Goal: Task Accomplishment & Management: Manage account settings

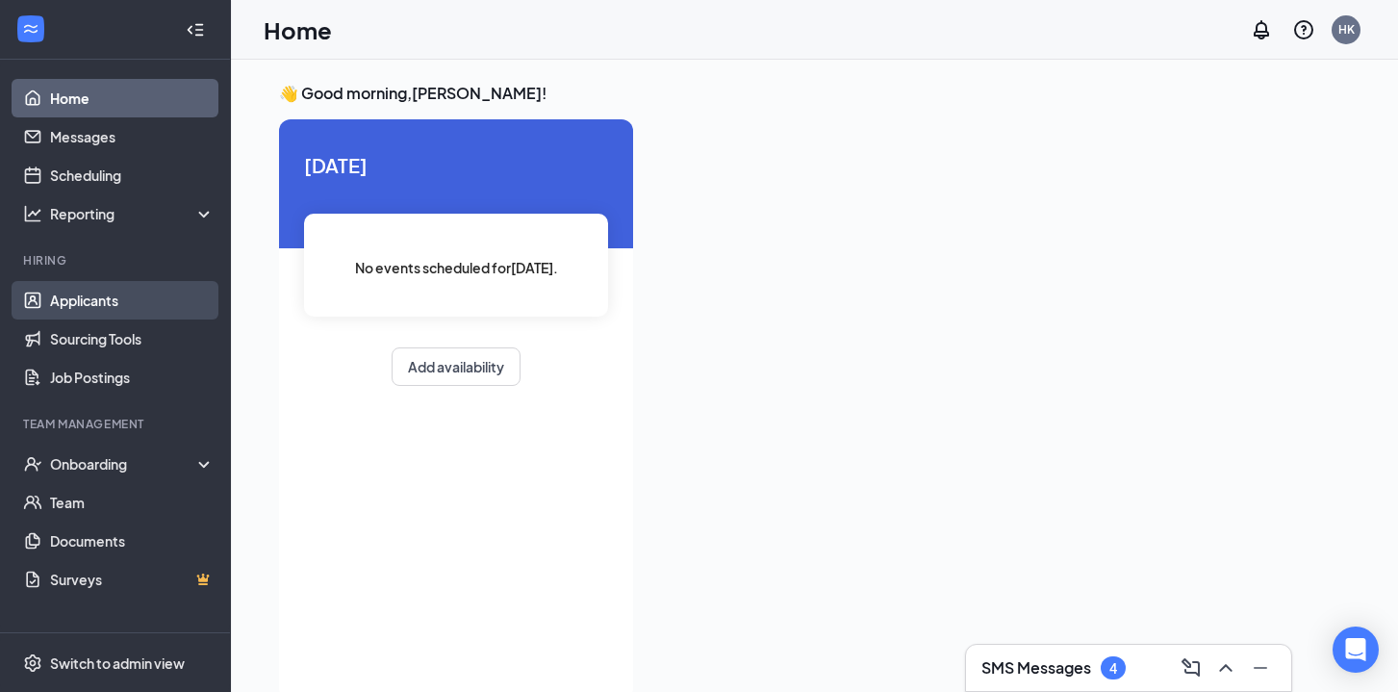
click at [120, 306] on link "Applicants" at bounding box center [132, 300] width 165 height 38
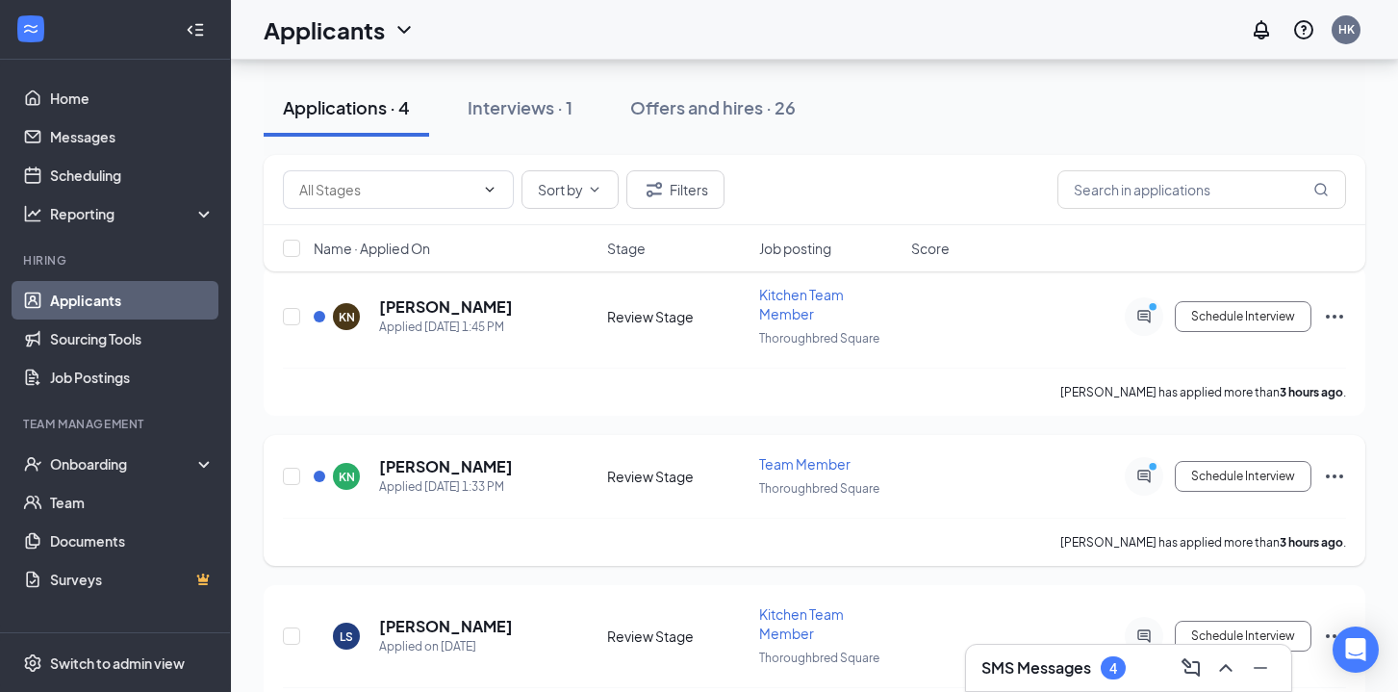
scroll to position [91, 0]
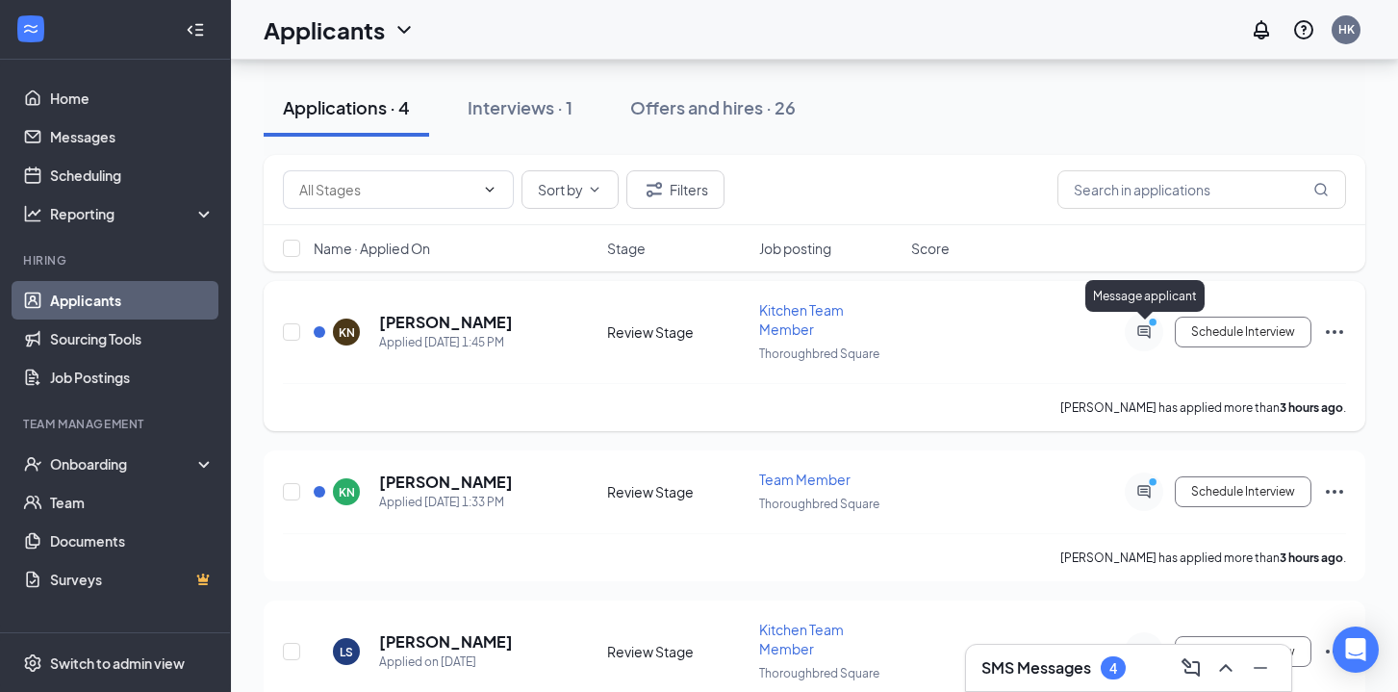
click at [1150, 329] on icon "PrimaryDot" at bounding box center [1155, 324] width 23 height 15
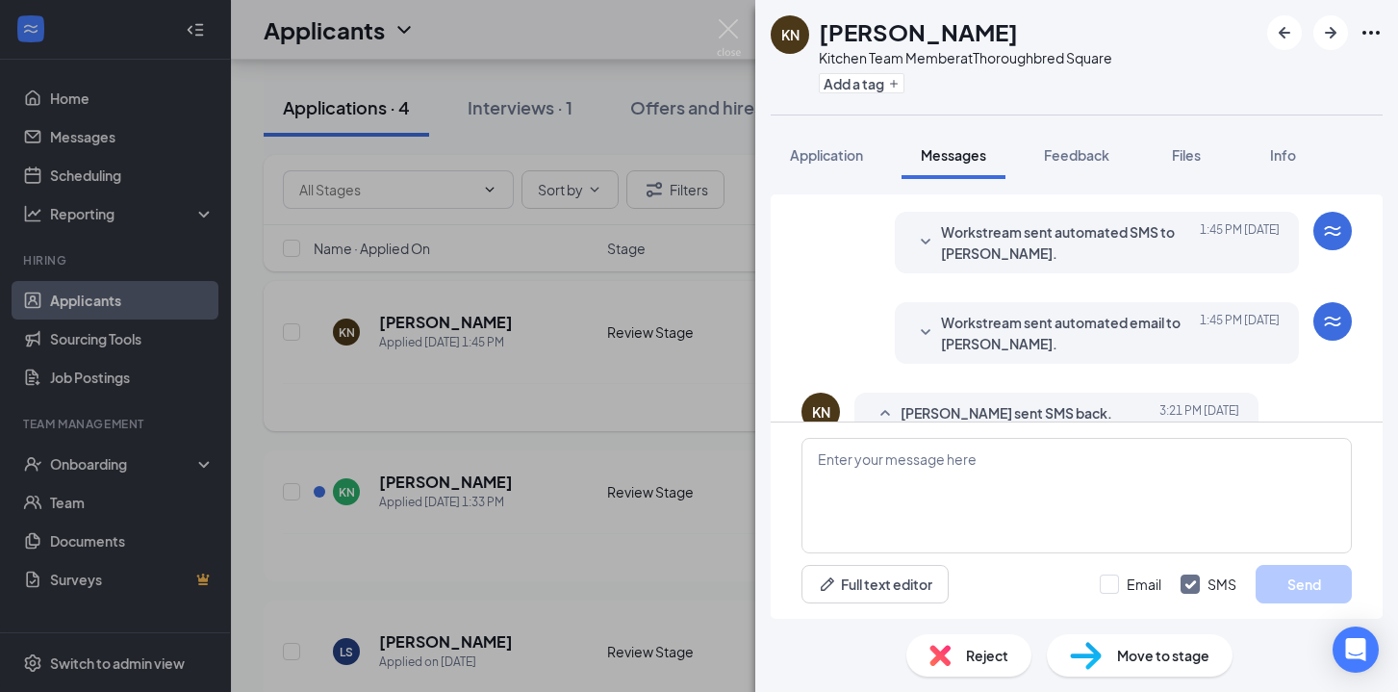
scroll to position [219, 0]
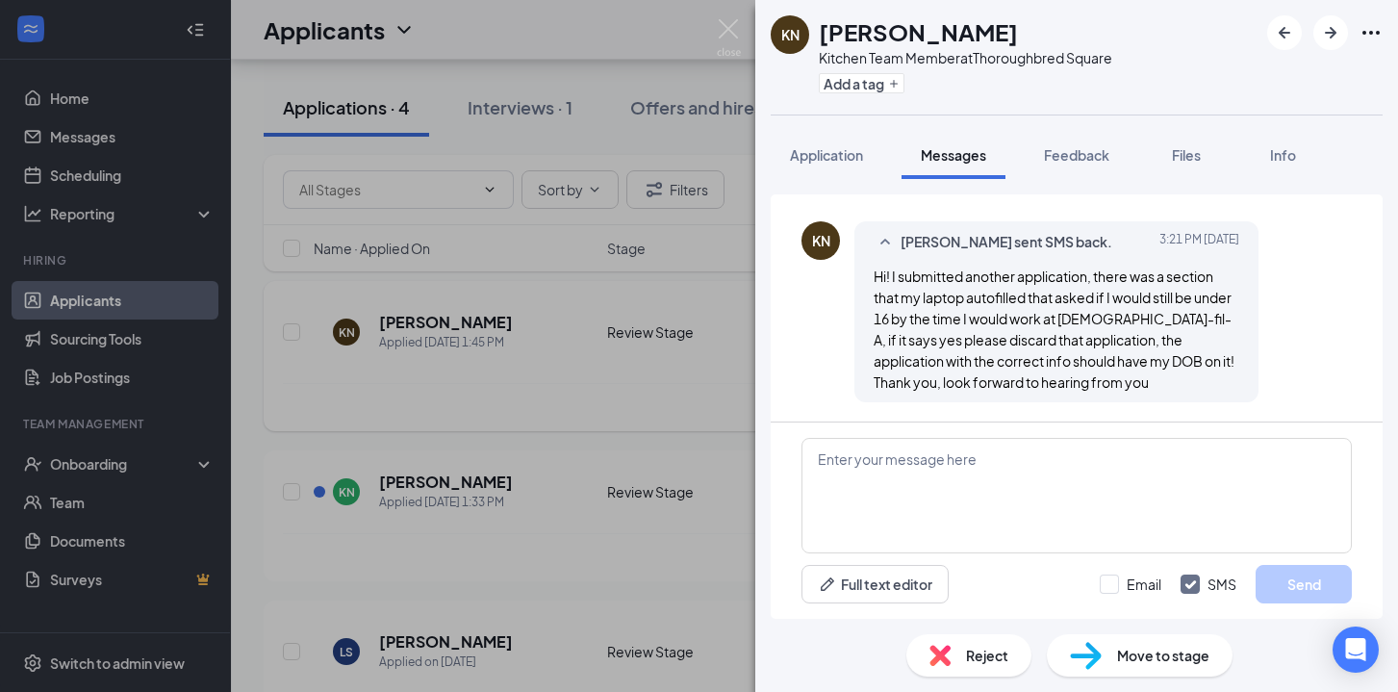
click at [645, 449] on div "KN [PERSON_NAME] Kitchen Team Member at [GEOGRAPHIC_DATA] Add a tag Application…" at bounding box center [699, 346] width 1398 height 692
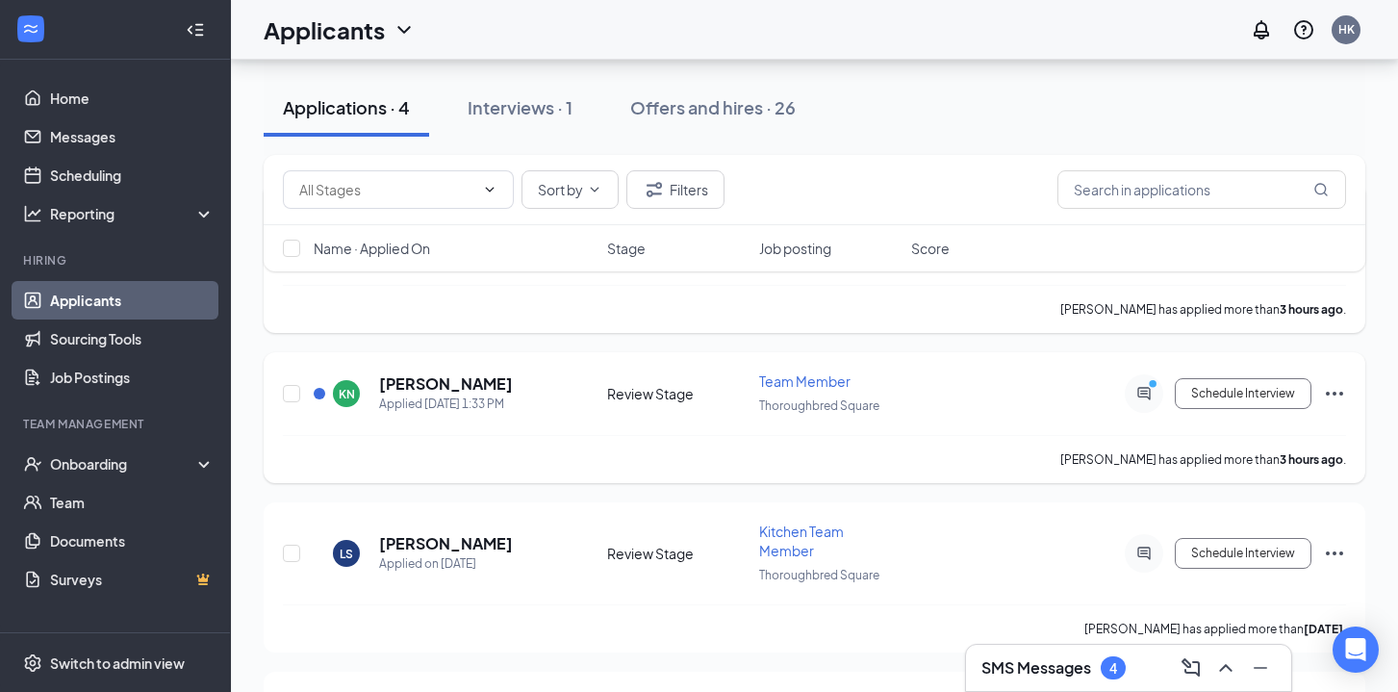
scroll to position [196, 0]
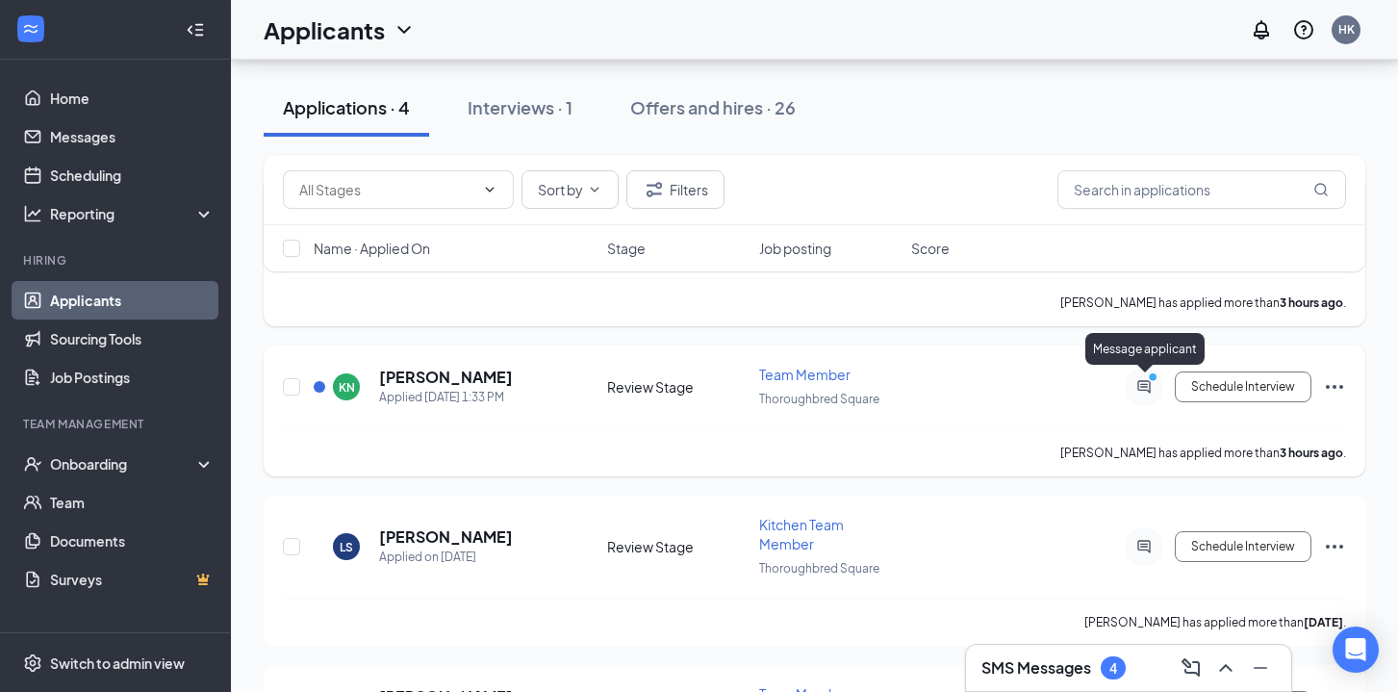
click at [1140, 387] on icon "ActiveChat" at bounding box center [1143, 386] width 13 height 13
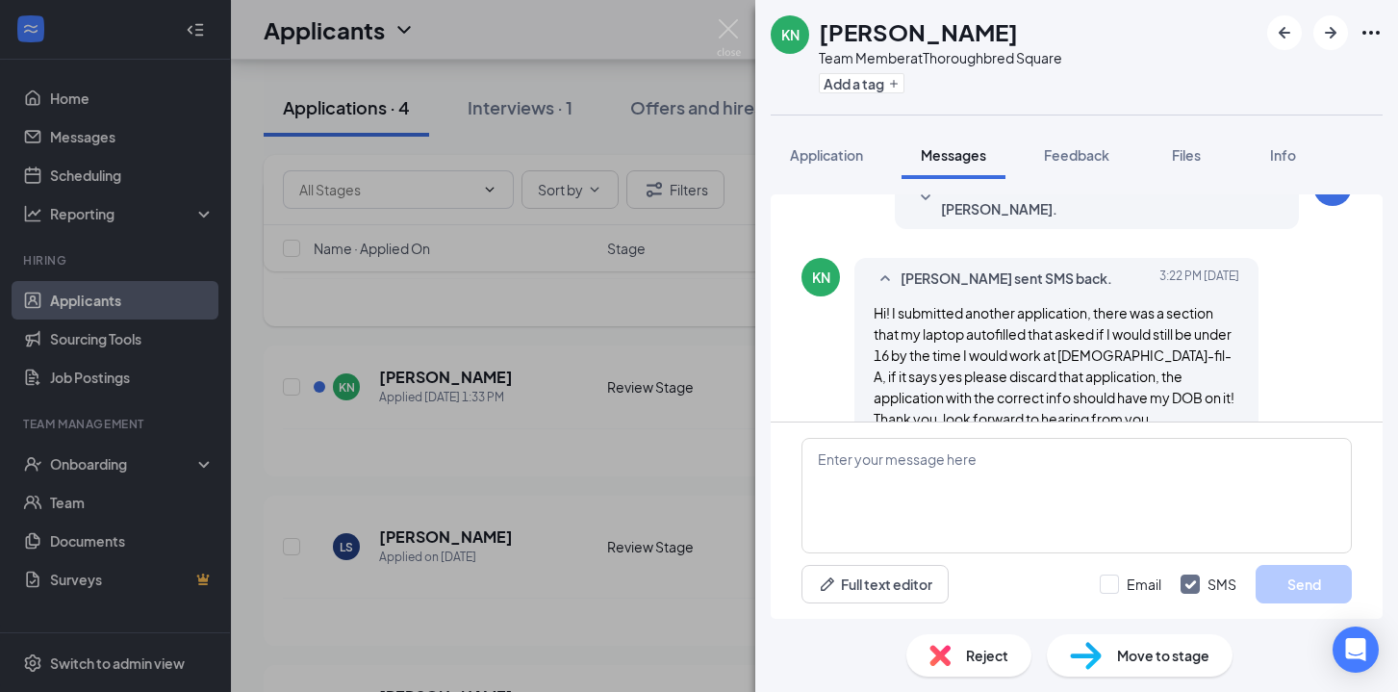
scroll to position [219, 0]
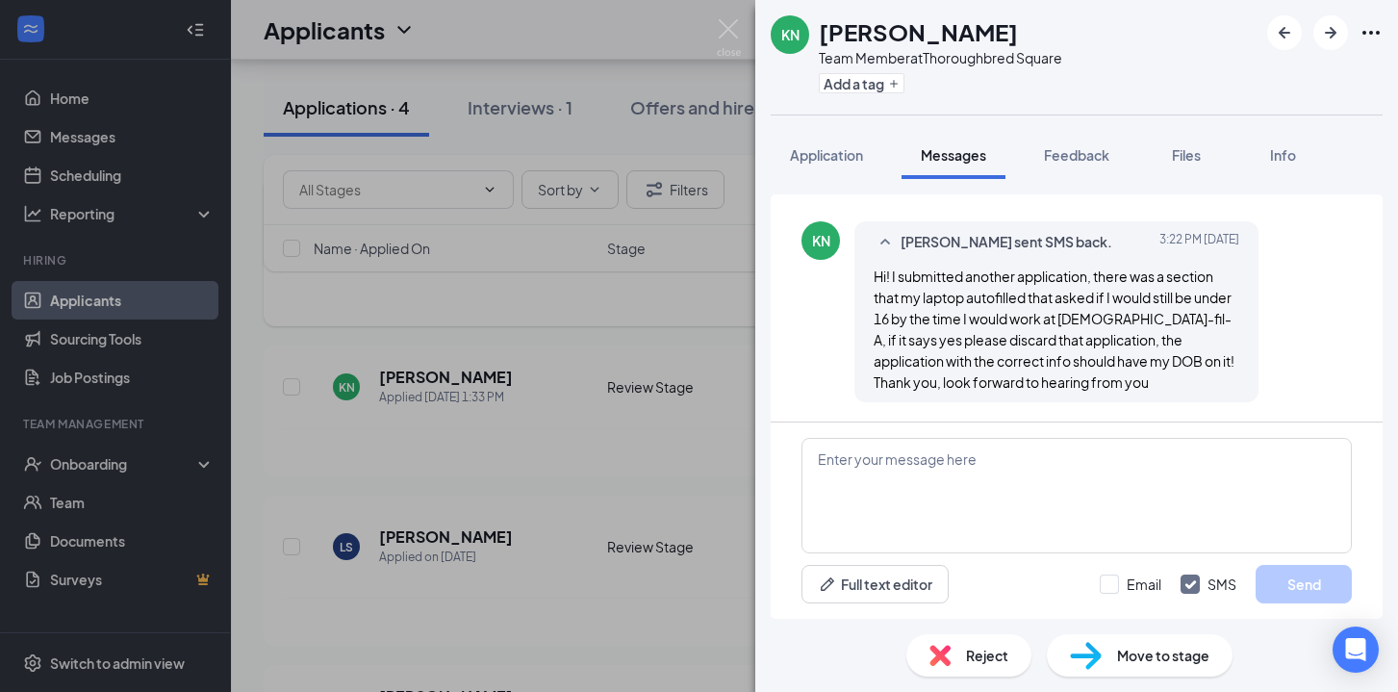
click at [712, 364] on div "KN [PERSON_NAME] Team Member at [GEOGRAPHIC_DATA] Add a tag Application Message…" at bounding box center [699, 346] width 1398 height 692
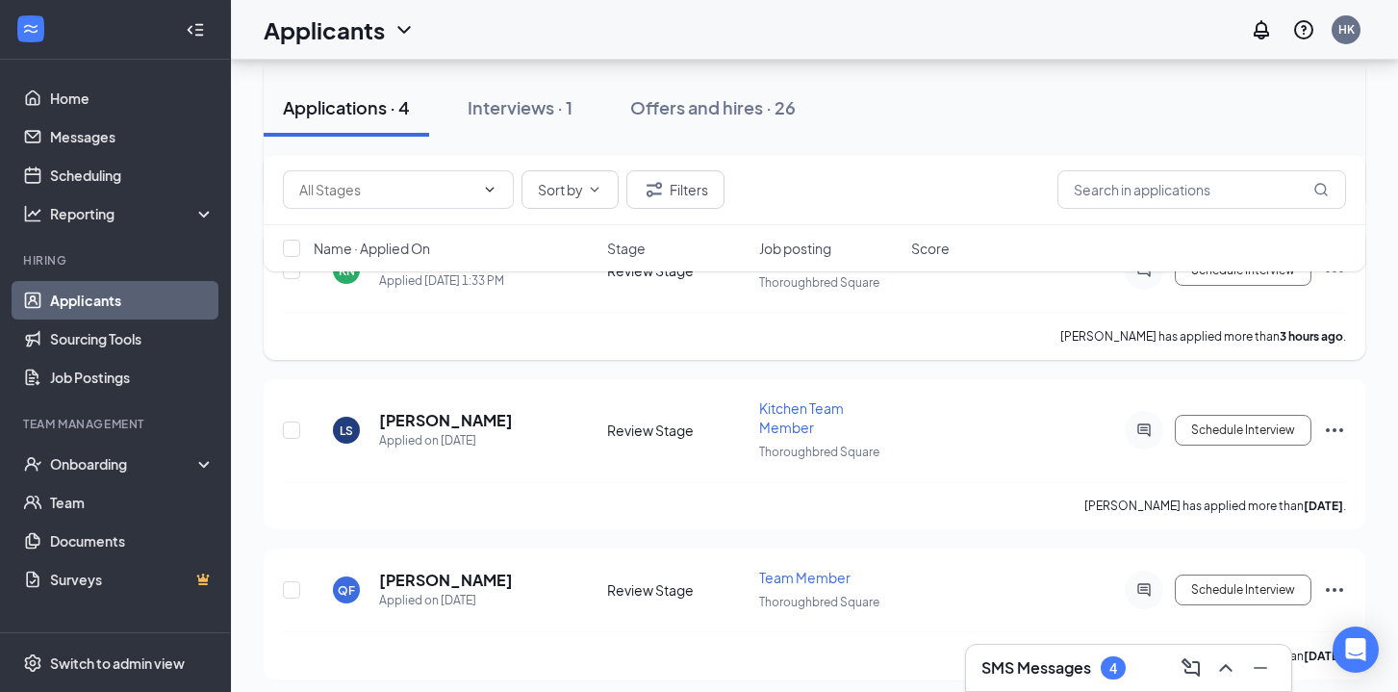
scroll to position [317, 0]
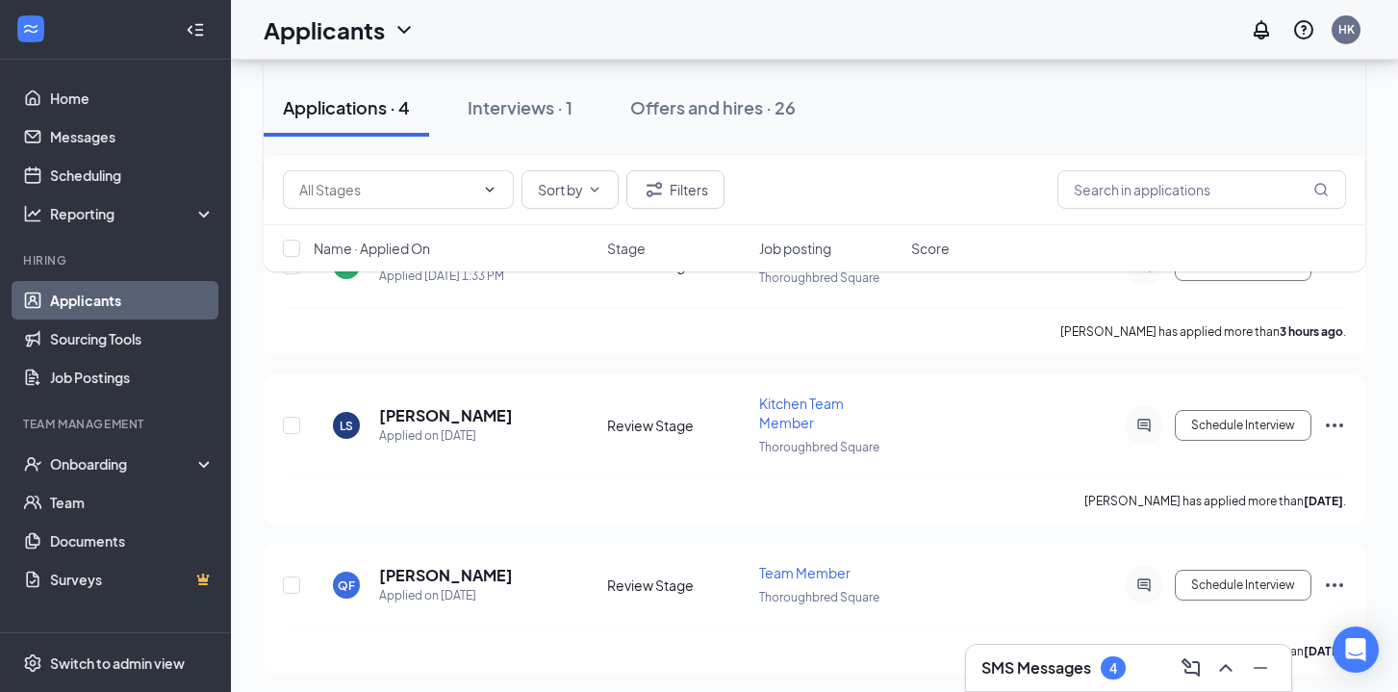
click at [1095, 662] on div "SMS Messages 4" at bounding box center [1053, 667] width 144 height 23
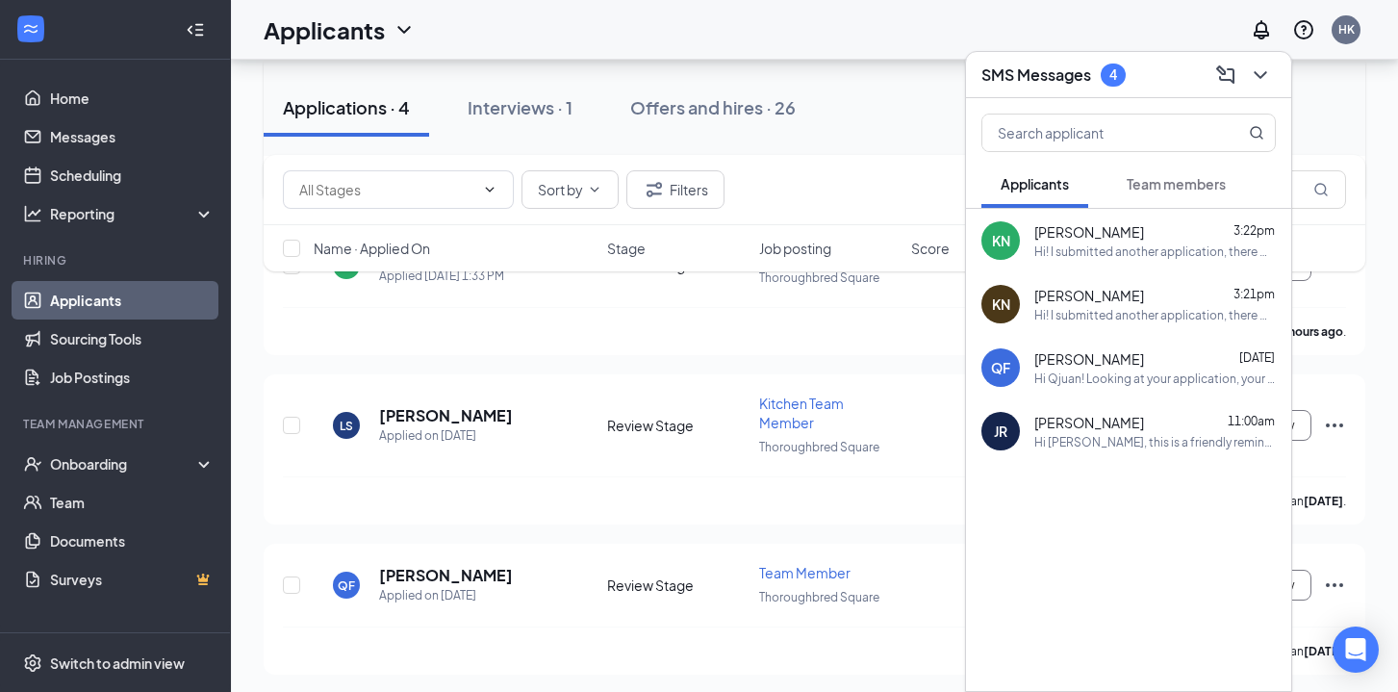
click at [1126, 85] on div "SMS Messages 4" at bounding box center [1053, 74] width 144 height 23
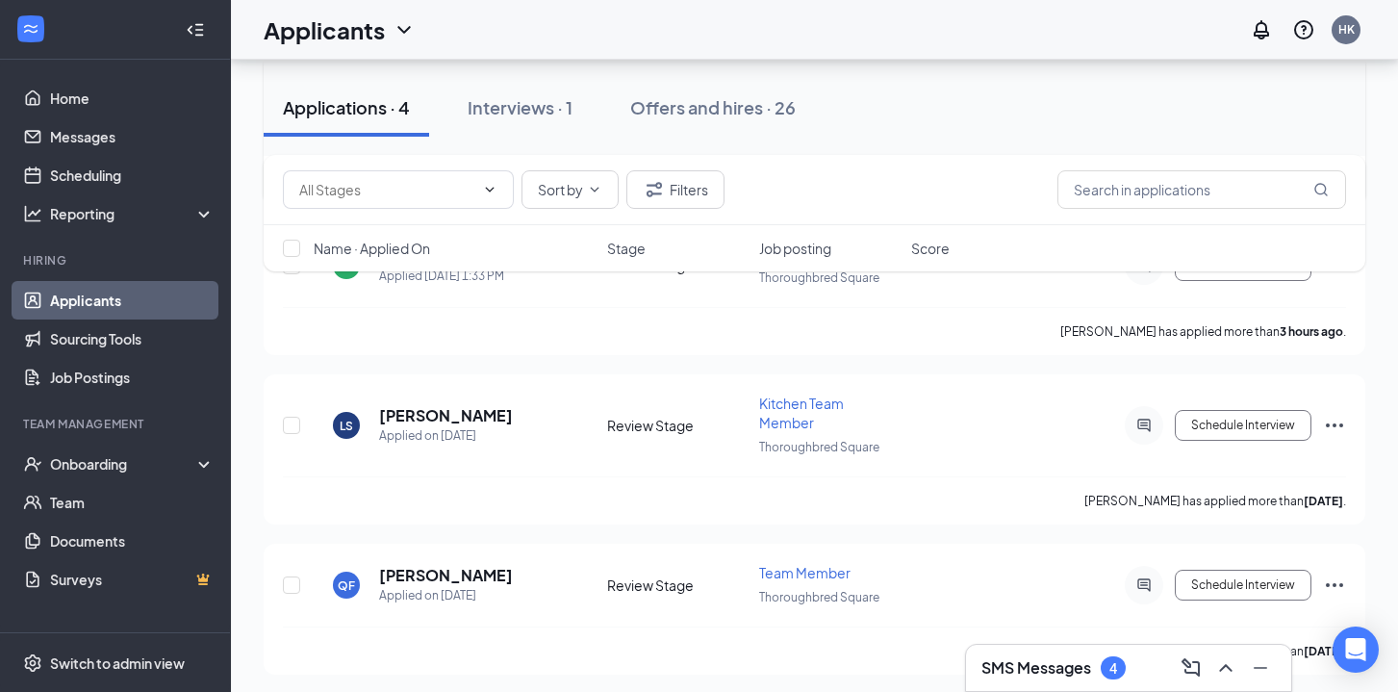
click at [1122, 673] on div "4" at bounding box center [1113, 667] width 25 height 23
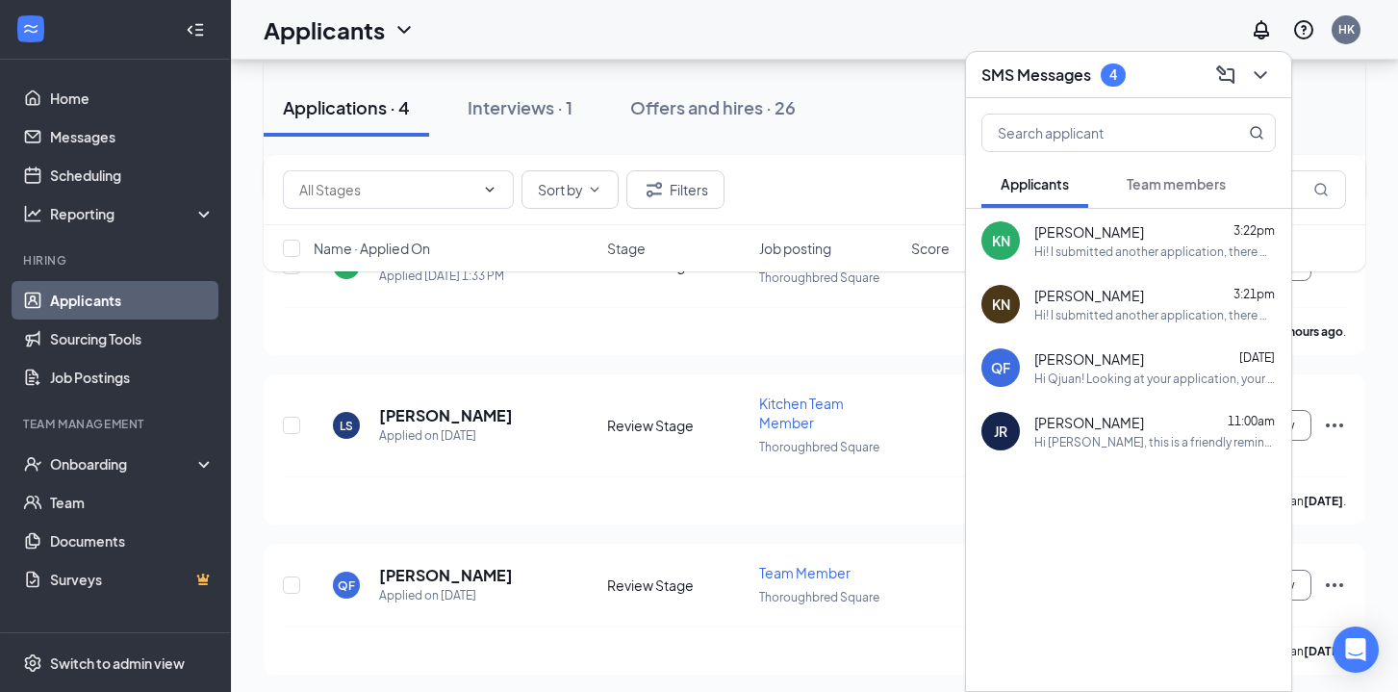
click at [1189, 194] on button "Team members" at bounding box center [1176, 184] width 138 height 48
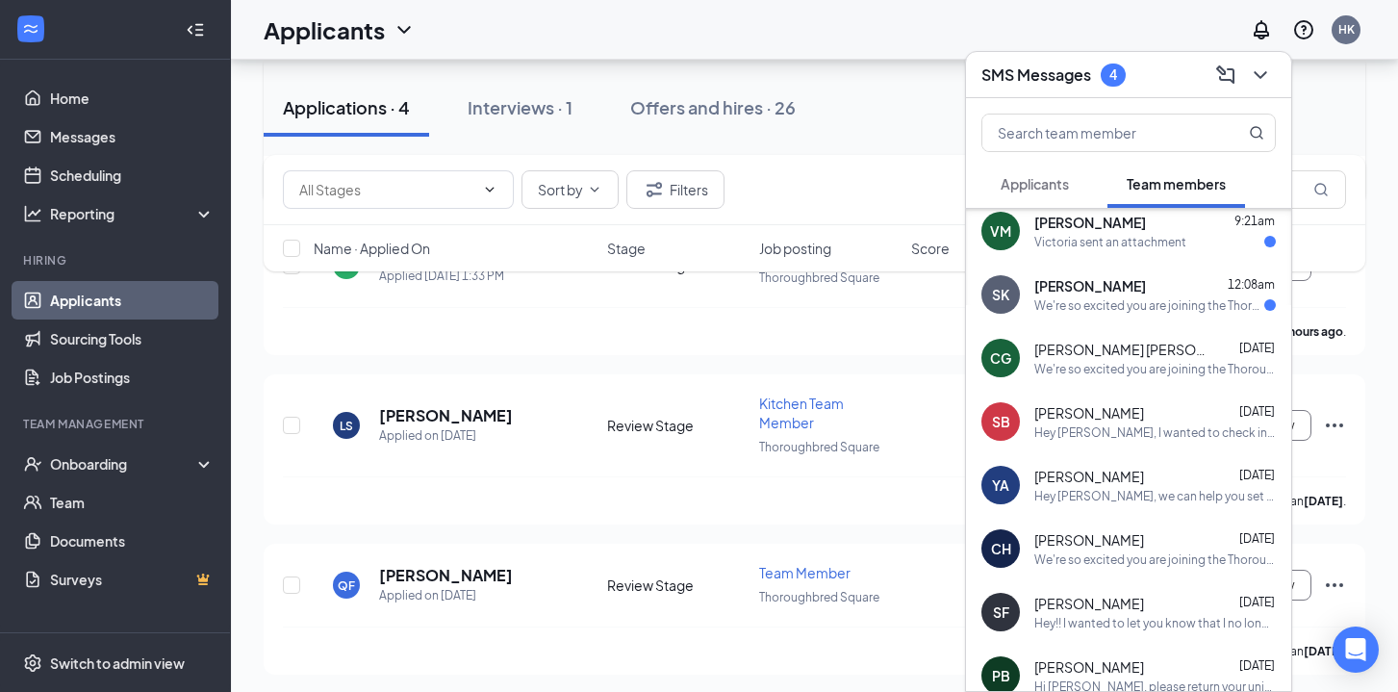
scroll to position [0, 0]
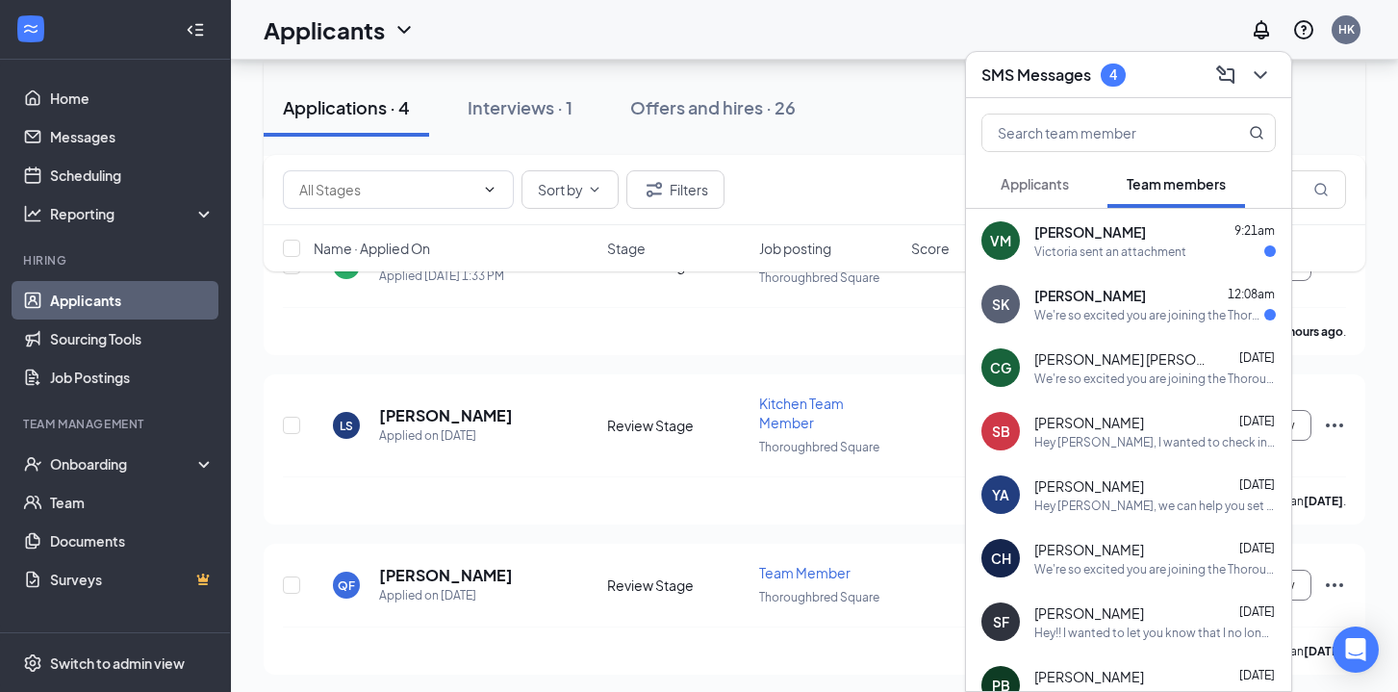
click at [1124, 304] on div "[PERSON_NAME] 12:08am" at bounding box center [1154, 295] width 241 height 19
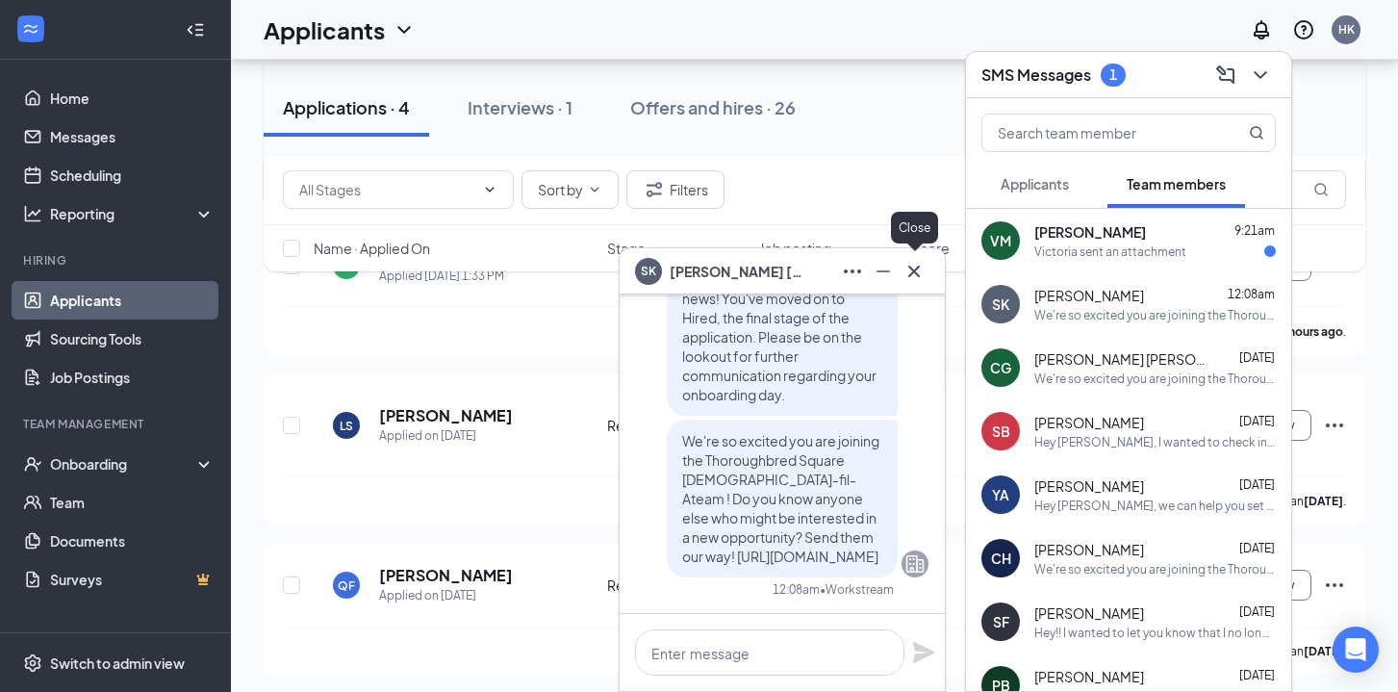
click at [922, 266] on icon "Cross" at bounding box center [913, 271] width 23 height 23
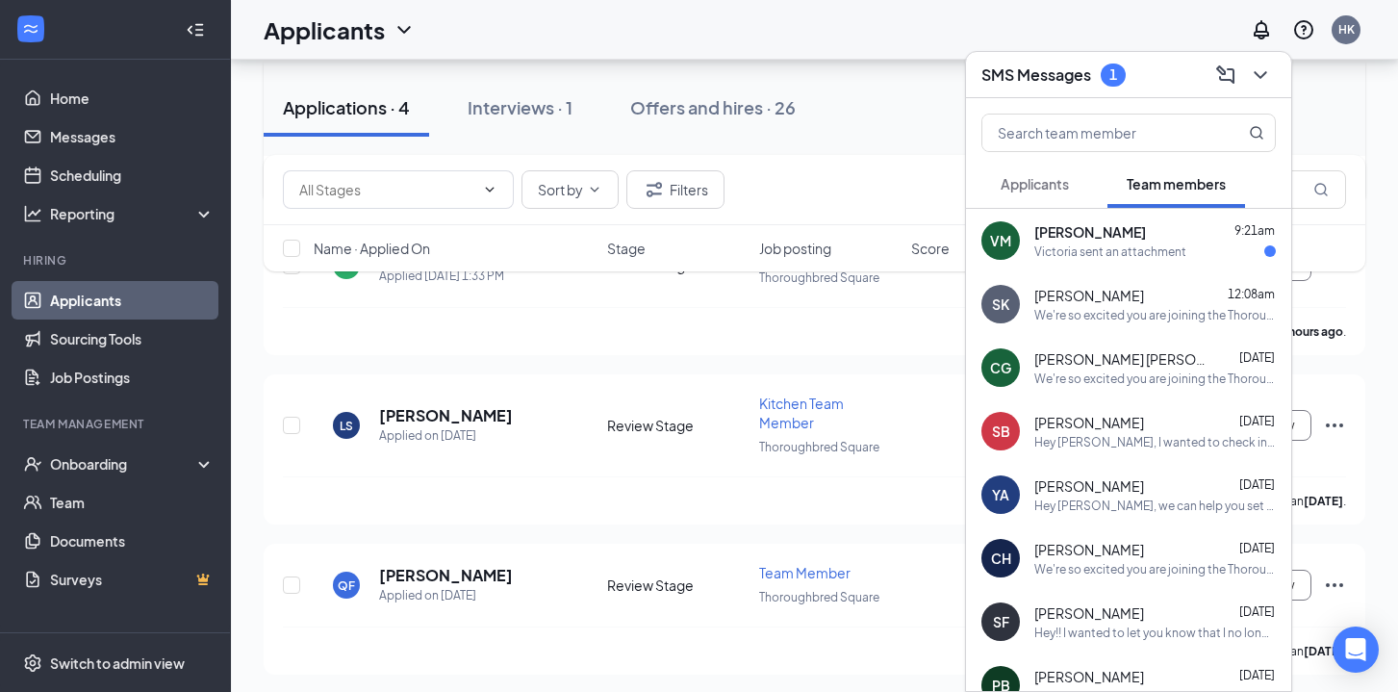
click at [1139, 223] on span "[PERSON_NAME]" at bounding box center [1090, 231] width 112 height 19
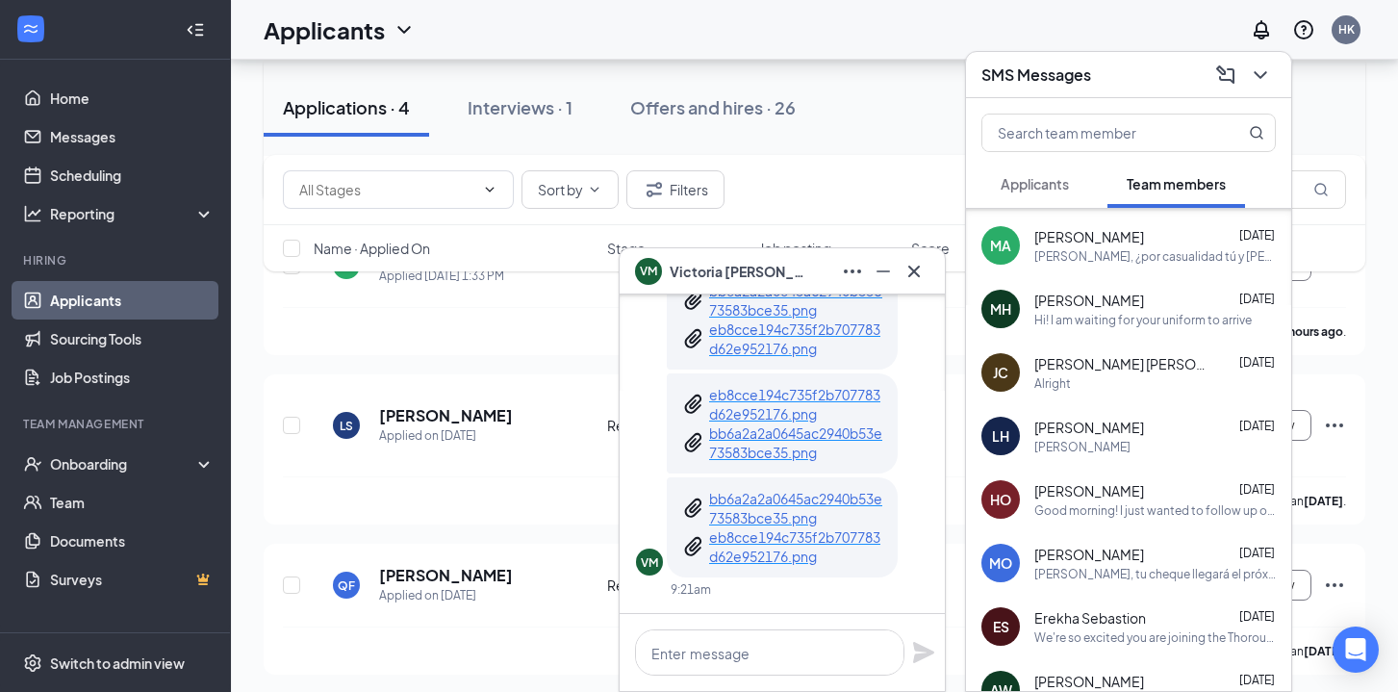
scroll to position [579, 0]
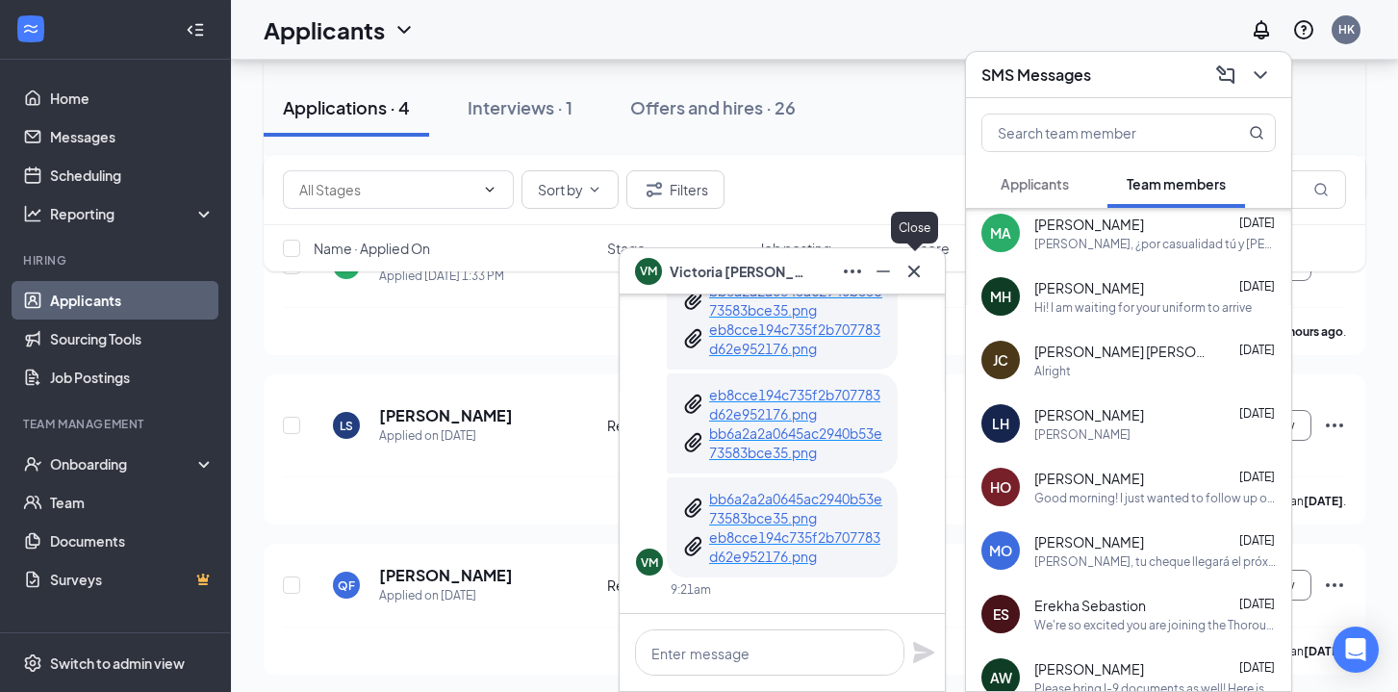
click at [925, 280] on icon "Cross" at bounding box center [913, 271] width 23 height 23
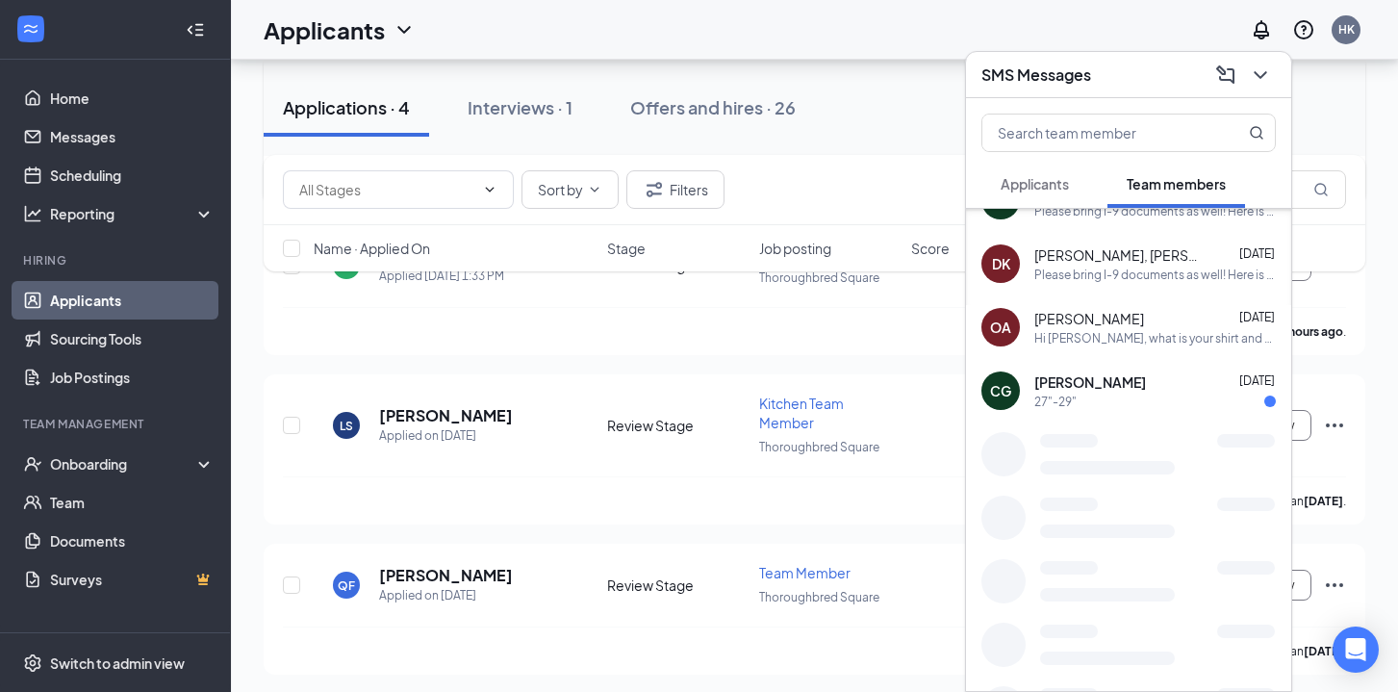
scroll to position [1044, 0]
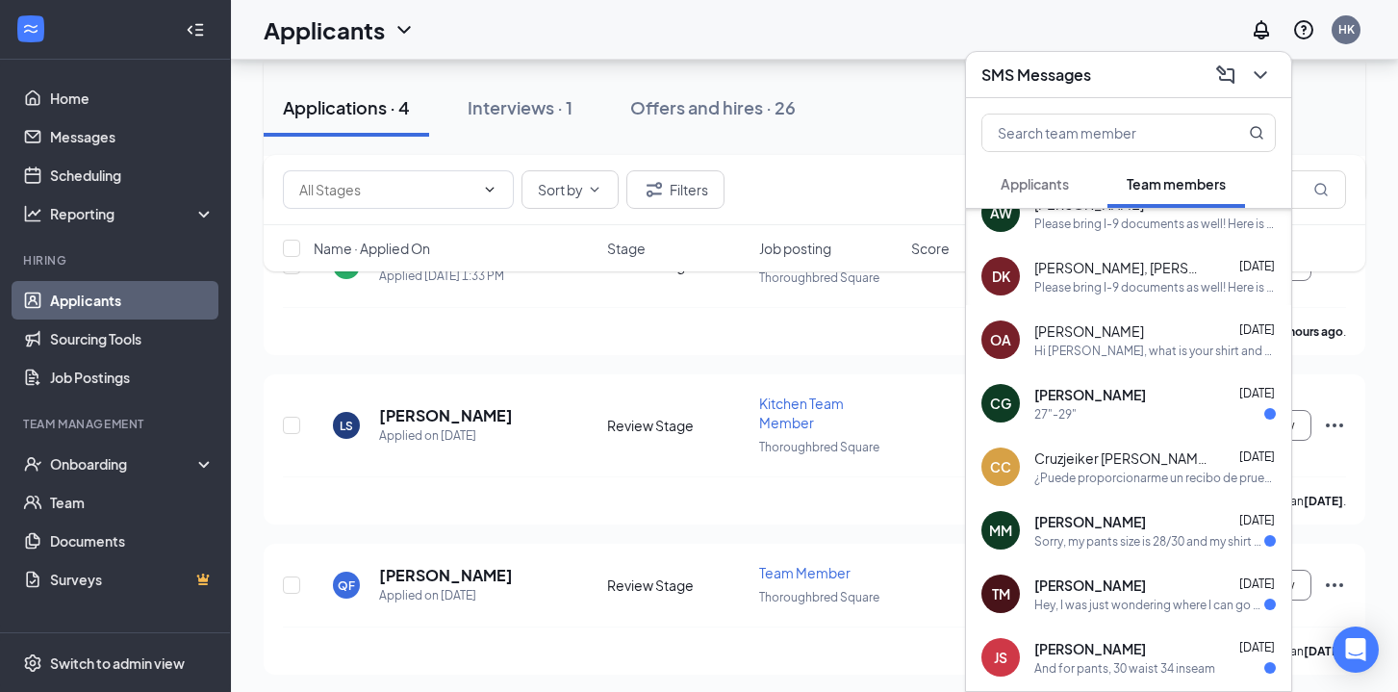
click at [1105, 395] on span "[PERSON_NAME]" at bounding box center [1090, 394] width 112 height 19
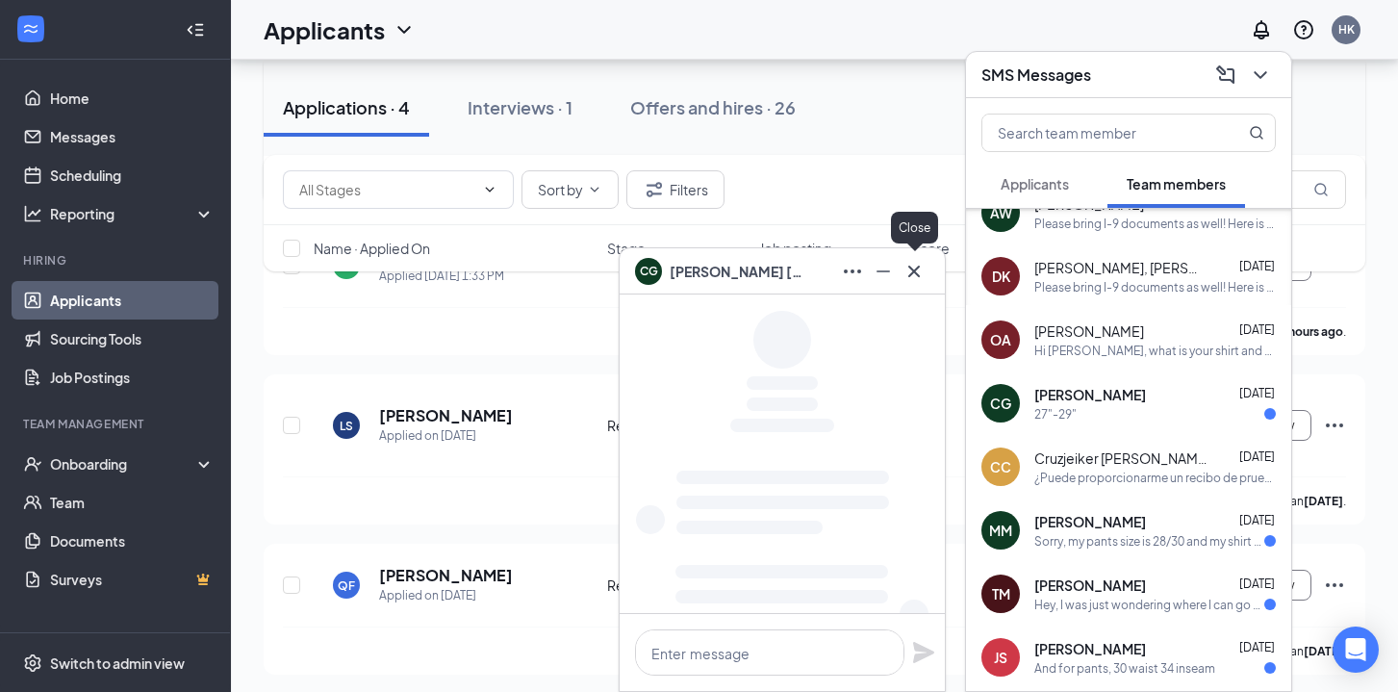
click at [907, 279] on icon "Cross" at bounding box center [913, 271] width 23 height 23
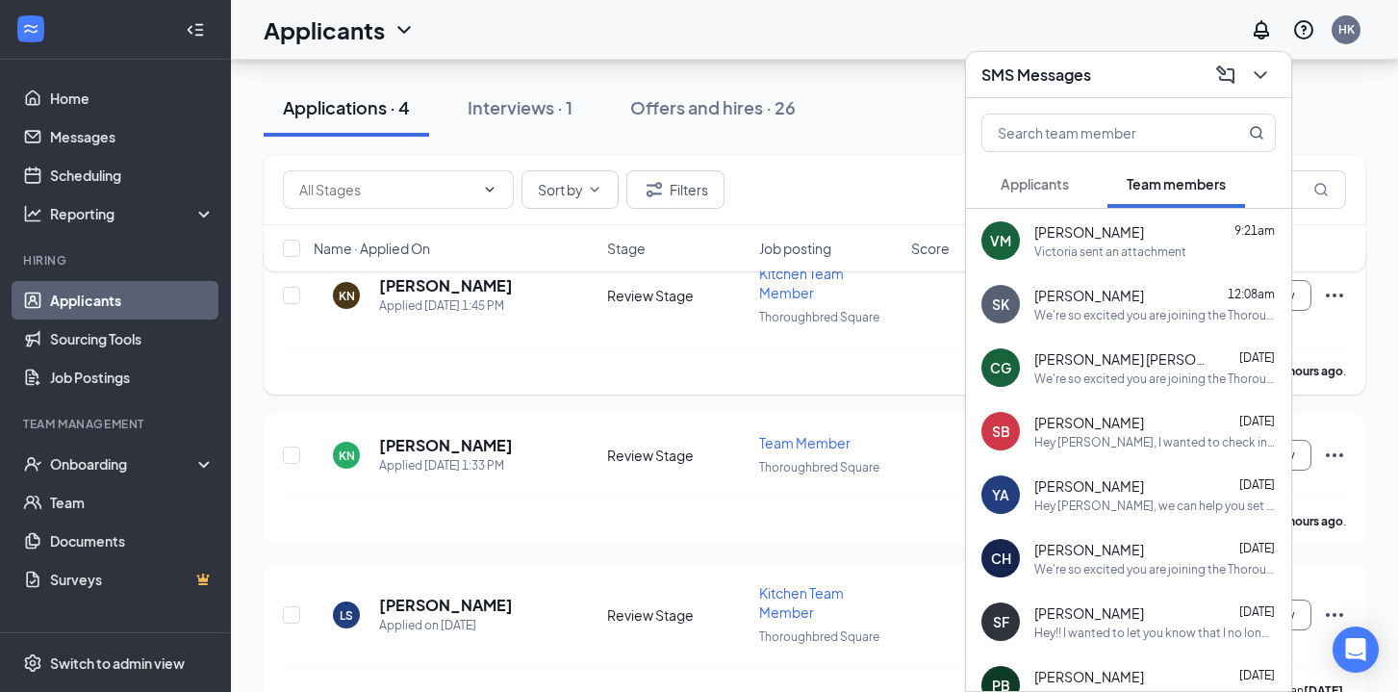
scroll to position [0, 0]
